Goal: Task Accomplishment & Management: Complete application form

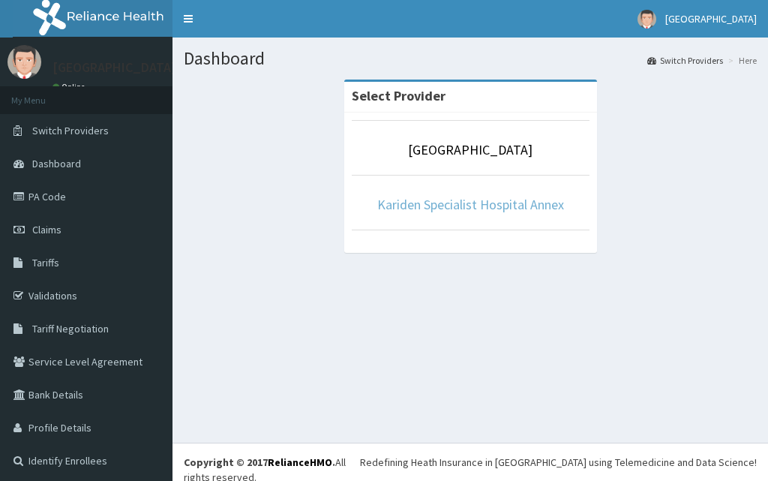
click at [470, 212] on link "Kariden Specialist Hospital Annex" at bounding box center [470, 204] width 187 height 17
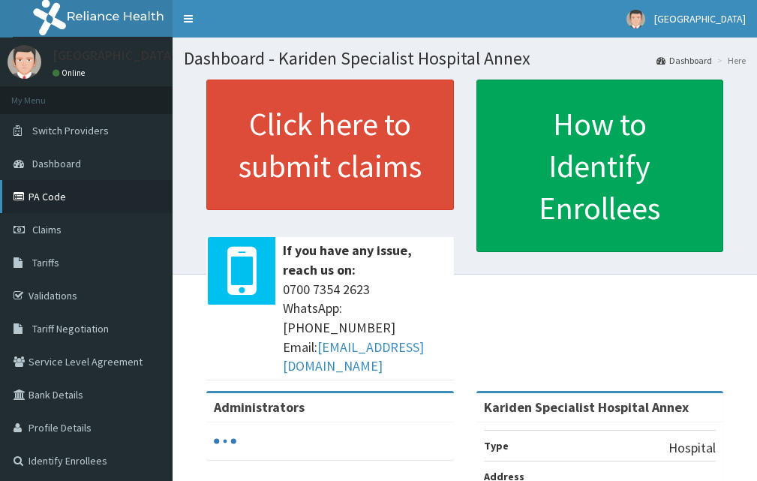
click at [48, 196] on link "PA Code" at bounding box center [86, 196] width 173 height 33
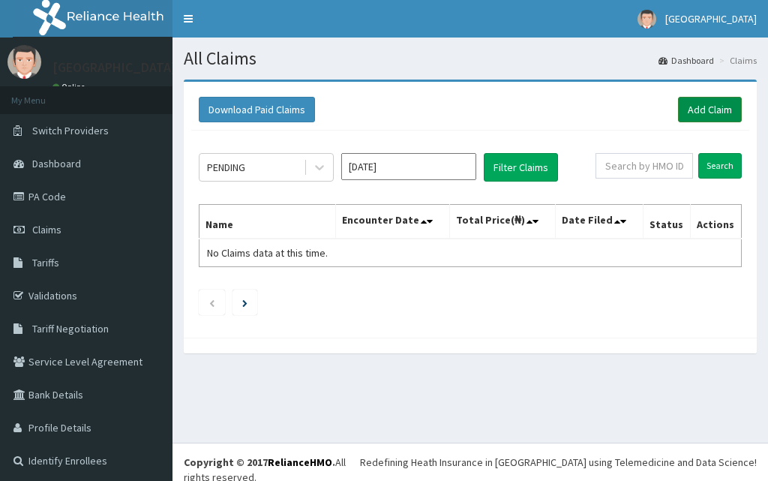
click at [696, 113] on link "Add Claim" at bounding box center [710, 110] width 64 height 26
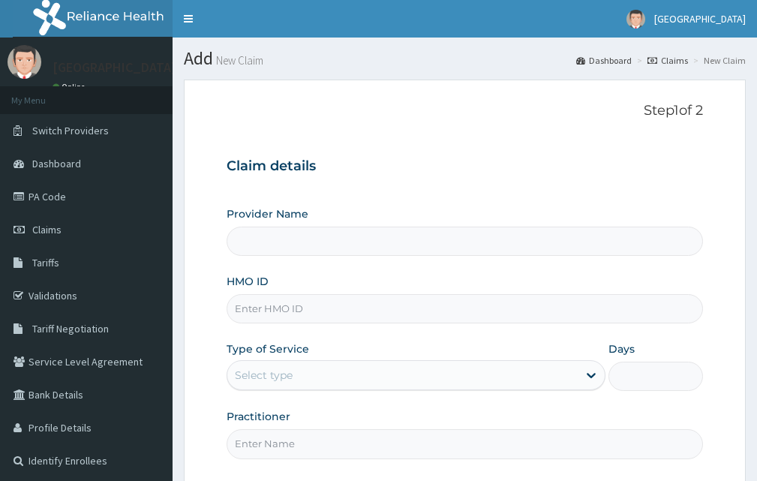
click at [393, 306] on input "HMO ID" at bounding box center [465, 308] width 477 height 29
paste input "MKE/10002/C"
type input "MKE/10002/C"
click at [299, 378] on div "Select type" at bounding box center [402, 375] width 350 height 24
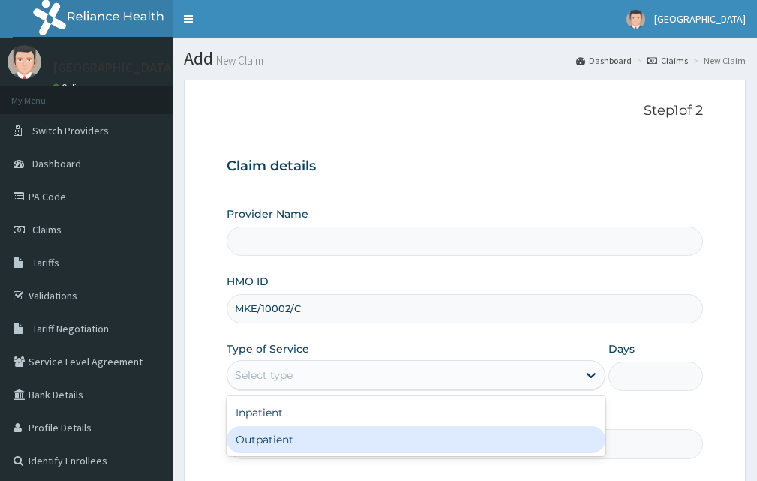
click at [296, 443] on div "Outpatient" at bounding box center [416, 439] width 379 height 27
type input "1"
type input "Kariden Specialist Hospital Annex"
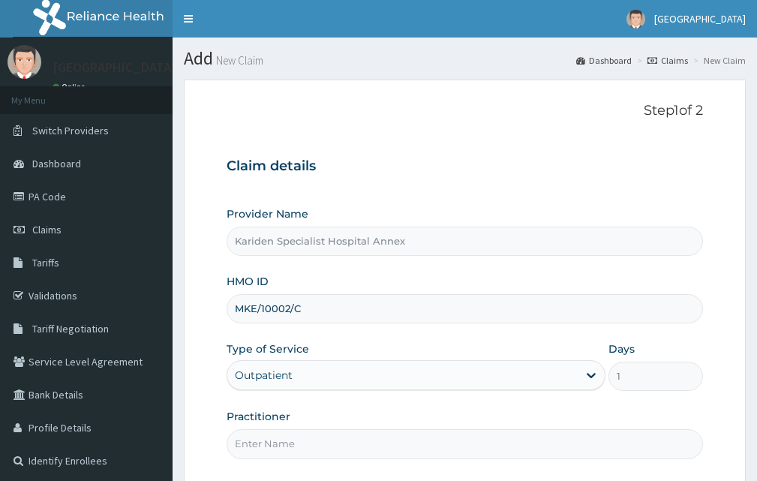
click at [296, 443] on input "Practitioner" at bounding box center [465, 443] width 477 height 29
type input "DR PRECIOUS"
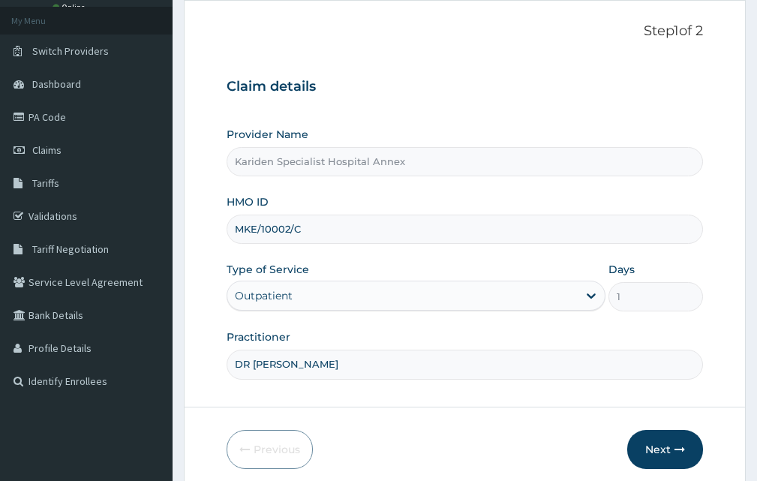
scroll to position [140, 0]
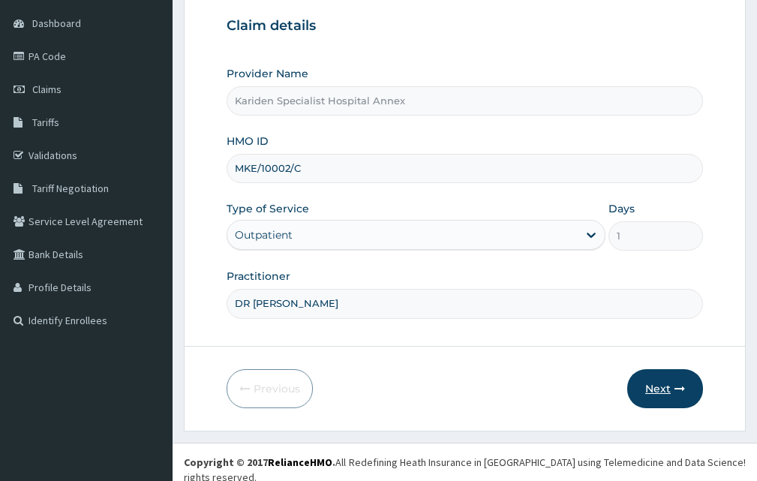
click at [638, 382] on button "Next" at bounding box center [665, 388] width 76 height 39
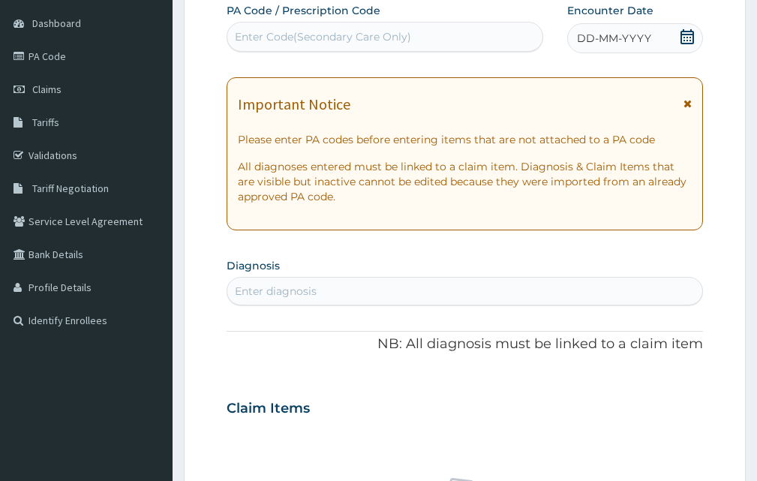
click at [273, 32] on div "Enter Code(Secondary Care Only)" at bounding box center [323, 36] width 176 height 15
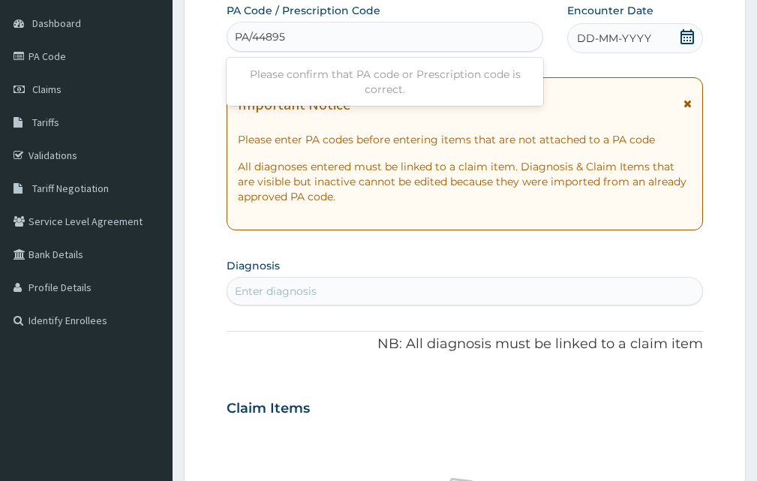
type input "PA/44895C"
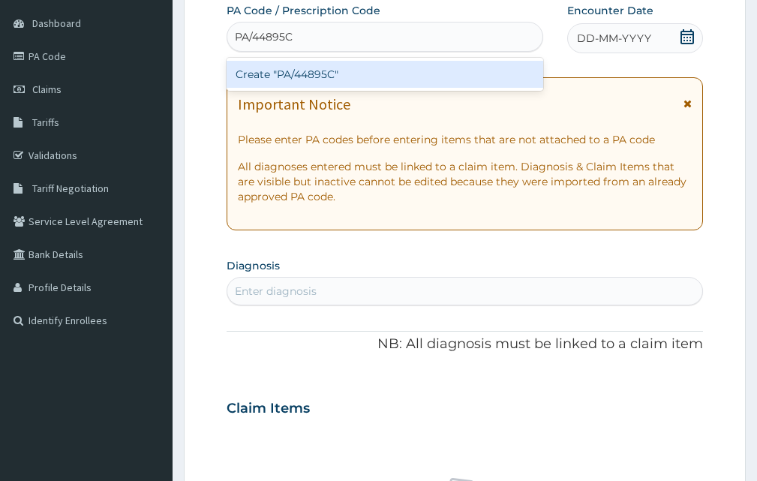
click at [302, 73] on div "Create "PA/44895C"" at bounding box center [385, 74] width 317 height 27
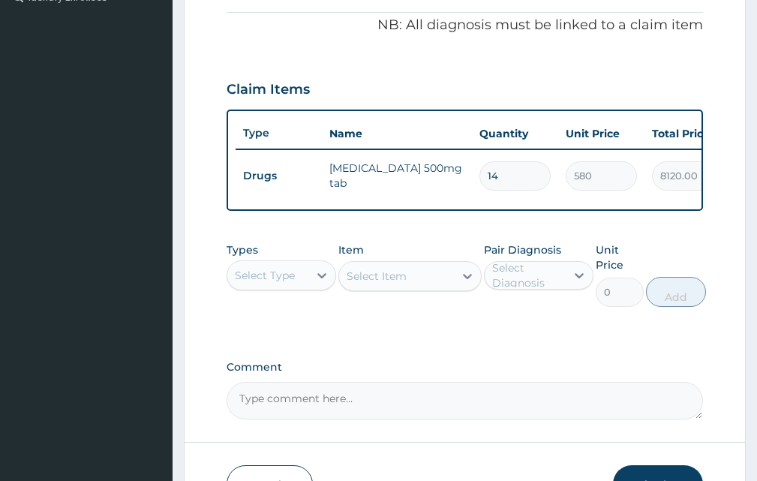
scroll to position [513, 0]
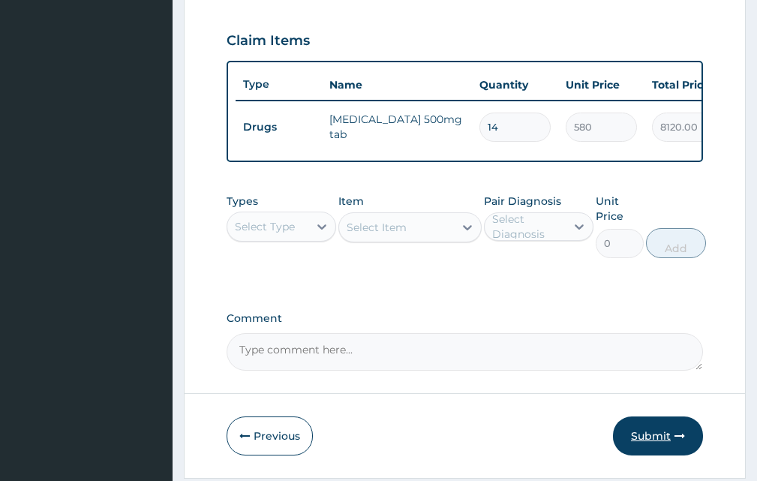
click at [654, 446] on button "Submit" at bounding box center [658, 436] width 90 height 39
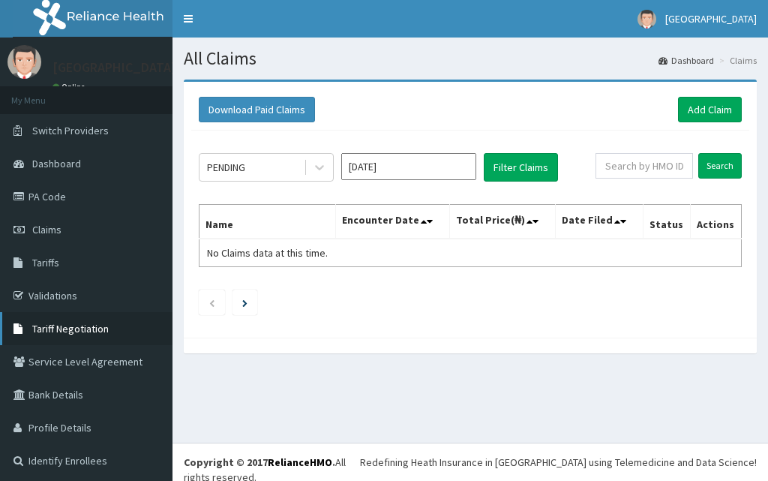
click at [83, 325] on span "Tariff Negotiation" at bounding box center [70, 329] width 77 height 14
